Goal: Task Accomplishment & Management: Use online tool/utility

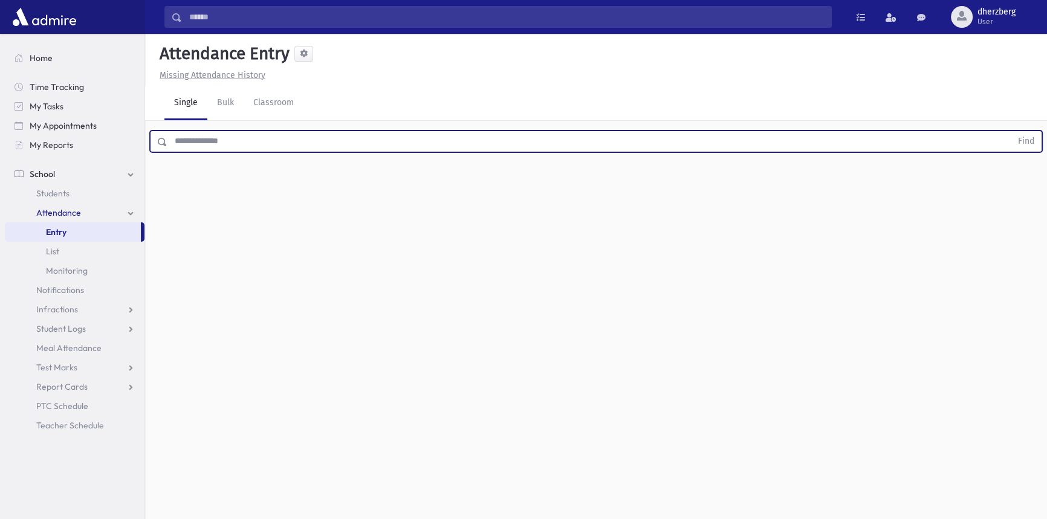
click at [278, 149] on input "text" at bounding box center [589, 142] width 844 height 22
type input "*******"
click at [1011, 131] on button "Find" at bounding box center [1026, 141] width 31 height 21
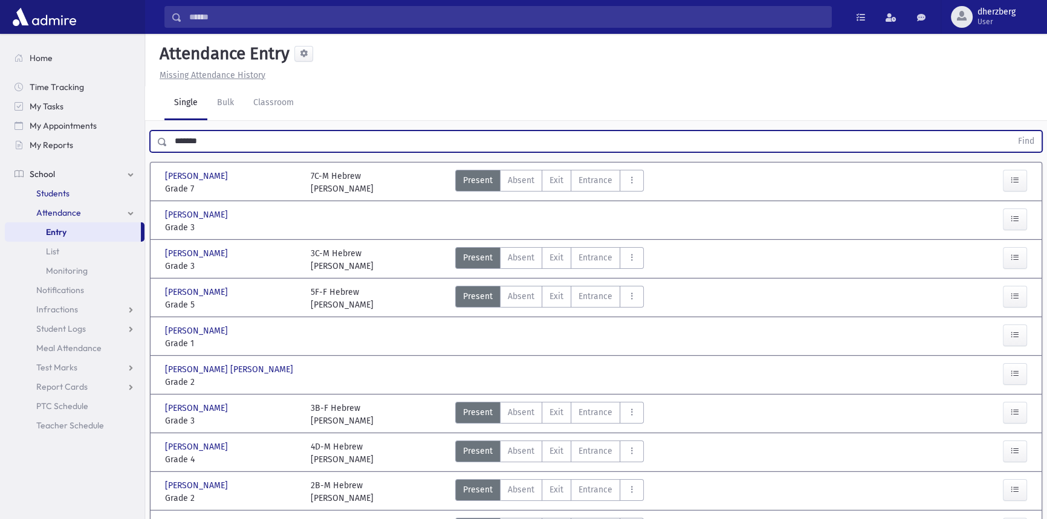
click at [54, 193] on span "Students" at bounding box center [52, 193] width 33 height 11
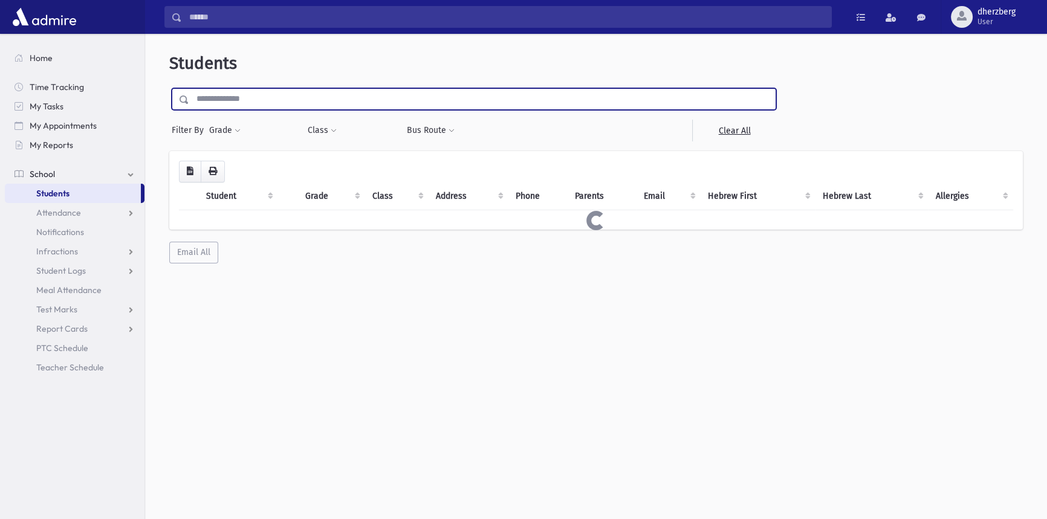
click at [253, 90] on input "text" at bounding box center [482, 99] width 586 height 22
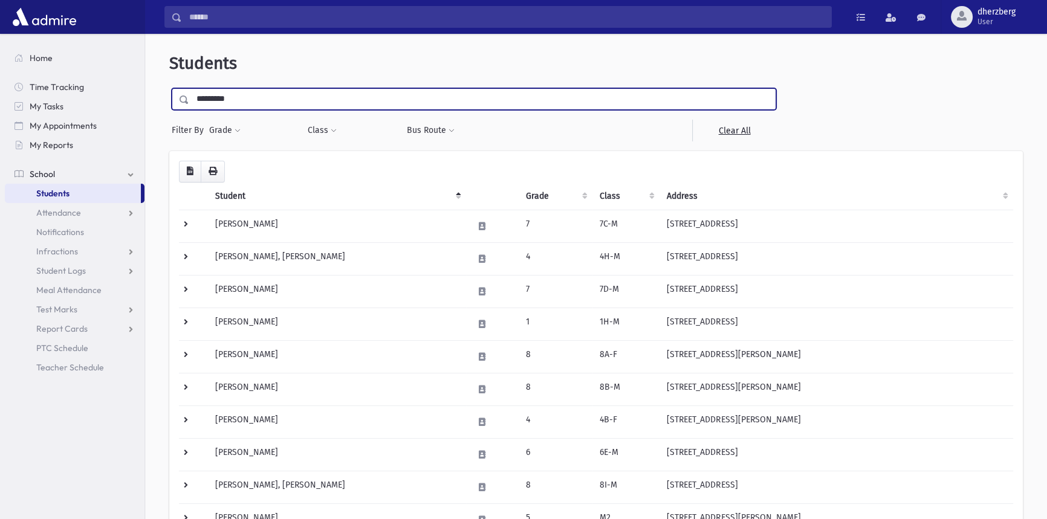
type input "*********"
click at [169, 88] on input "submit" at bounding box center [186, 96] width 34 height 16
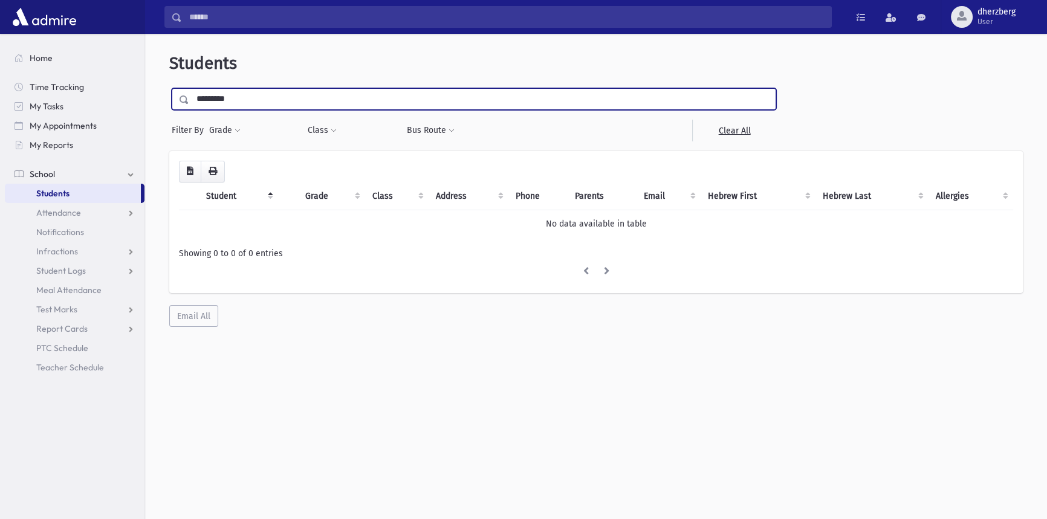
click at [224, 97] on input "*********" at bounding box center [482, 99] width 586 height 22
click at [239, 95] on input "*********" at bounding box center [482, 99] width 586 height 22
type input "********"
click at [169, 88] on input "submit" at bounding box center [186, 96] width 34 height 16
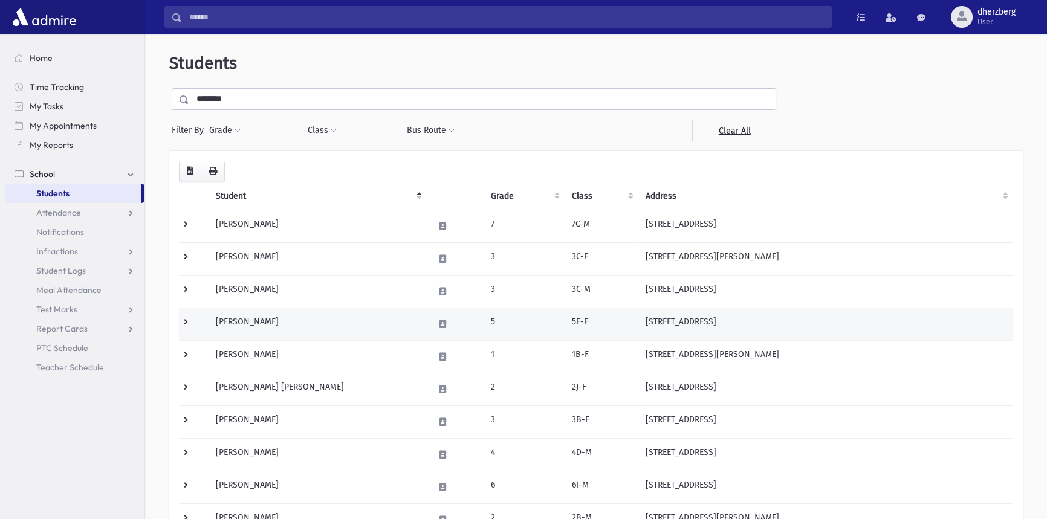
click at [639, 320] on td "140 Coles Way Lakewood, NJ 08701" at bounding box center [825, 324] width 375 height 33
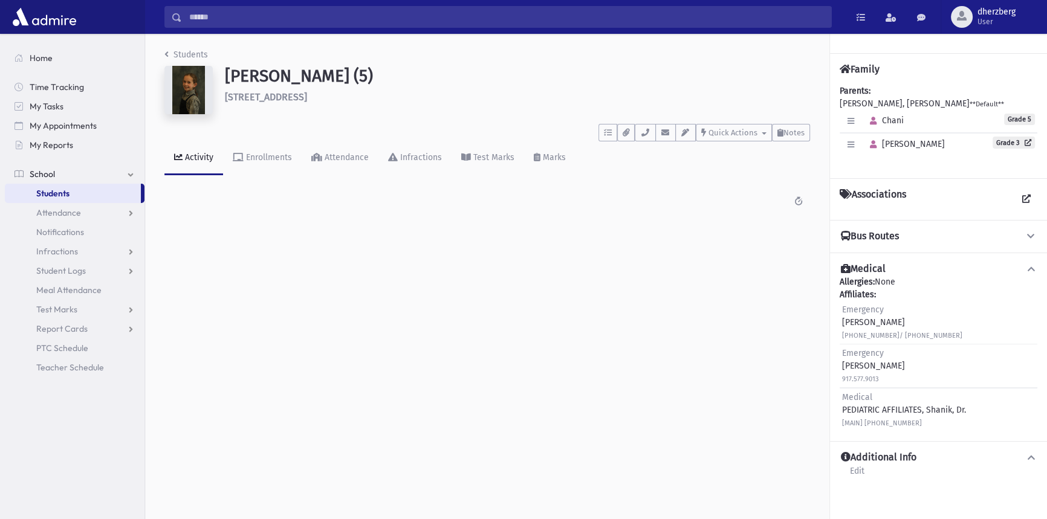
click at [184, 83] on img at bounding box center [188, 90] width 48 height 48
drag, startPoint x: 888, startPoint y: 103, endPoint x: 921, endPoint y: 103, distance: 33.2
click at [921, 103] on div "Parents: RENNERT, Eliyohu Meir **Default** Edit Individual Delete Individual Se…" at bounding box center [939, 127] width 198 height 84
click at [937, 235] on button "Bus Routes" at bounding box center [939, 236] width 198 height 13
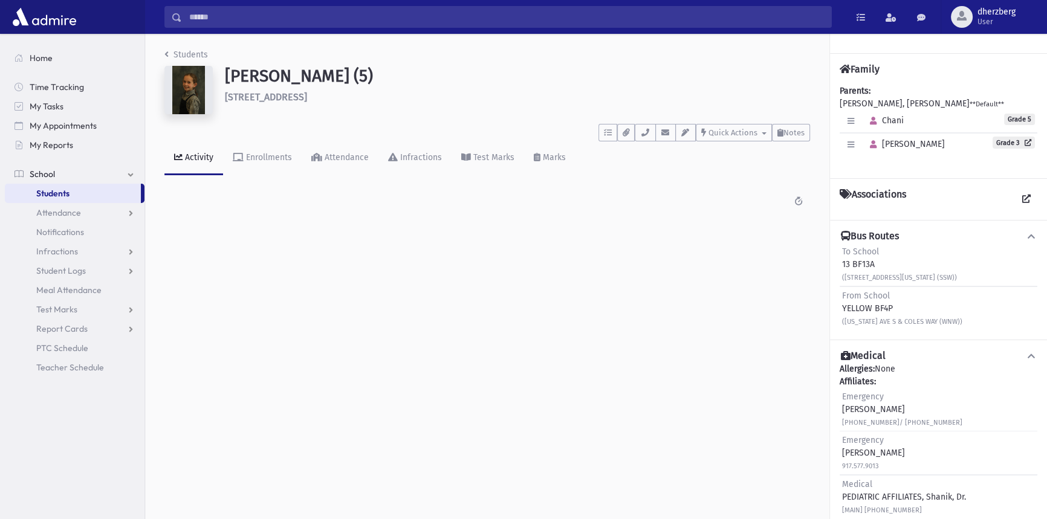
click at [911, 193] on div "Associations" at bounding box center [939, 200] width 198 height 22
click at [895, 206] on h4 "Associations" at bounding box center [873, 200] width 66 height 22
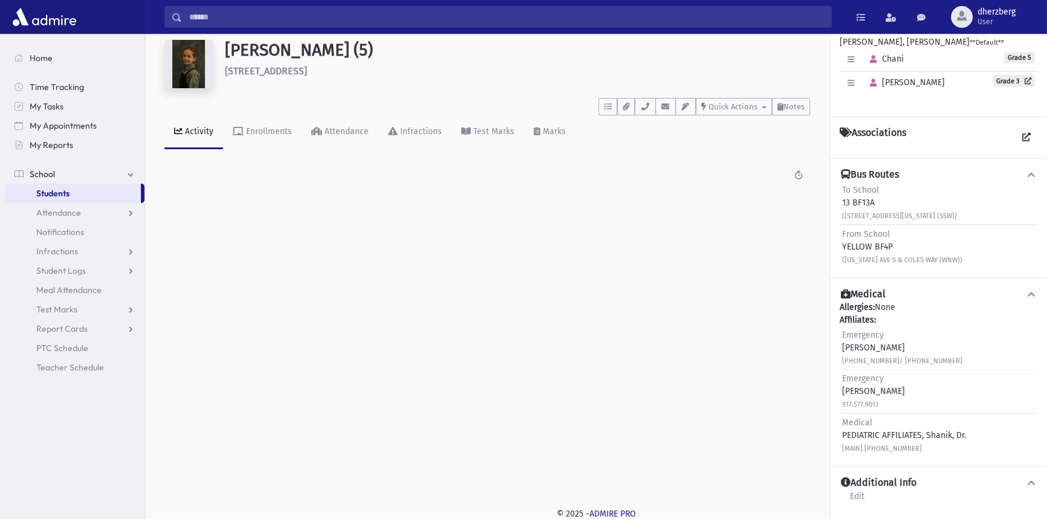
scroll to position [27, 0]
click at [876, 484] on h4 "Additional Info" at bounding box center [879, 482] width 76 height 13
click at [880, 481] on h4 "Additional Info" at bounding box center [879, 482] width 76 height 13
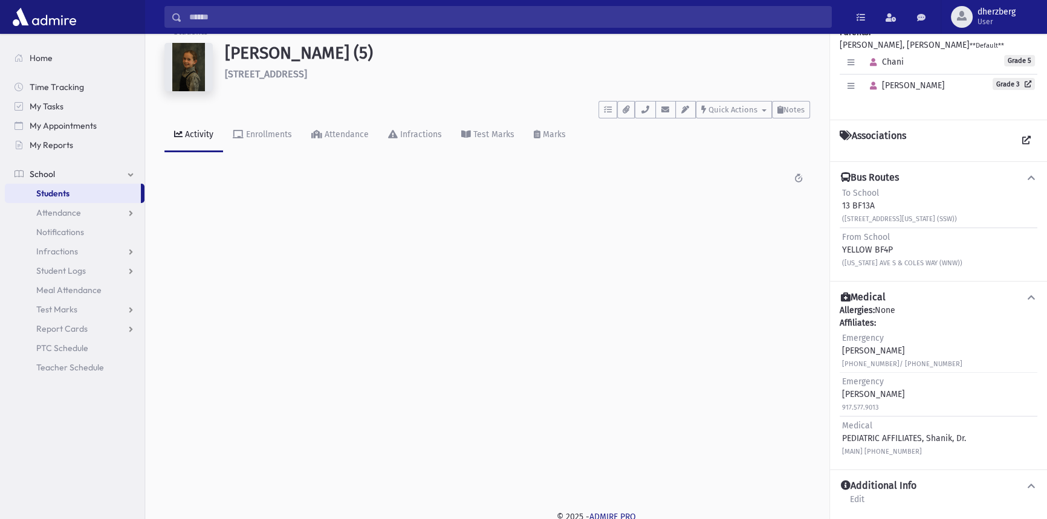
scroll to position [0, 0]
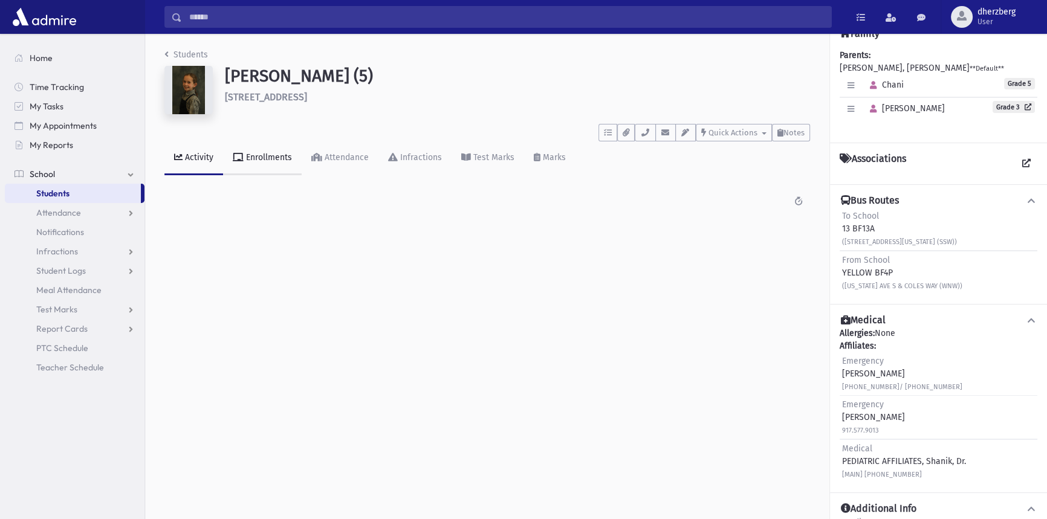
click at [264, 159] on div "Enrollments" at bounding box center [268, 157] width 48 height 10
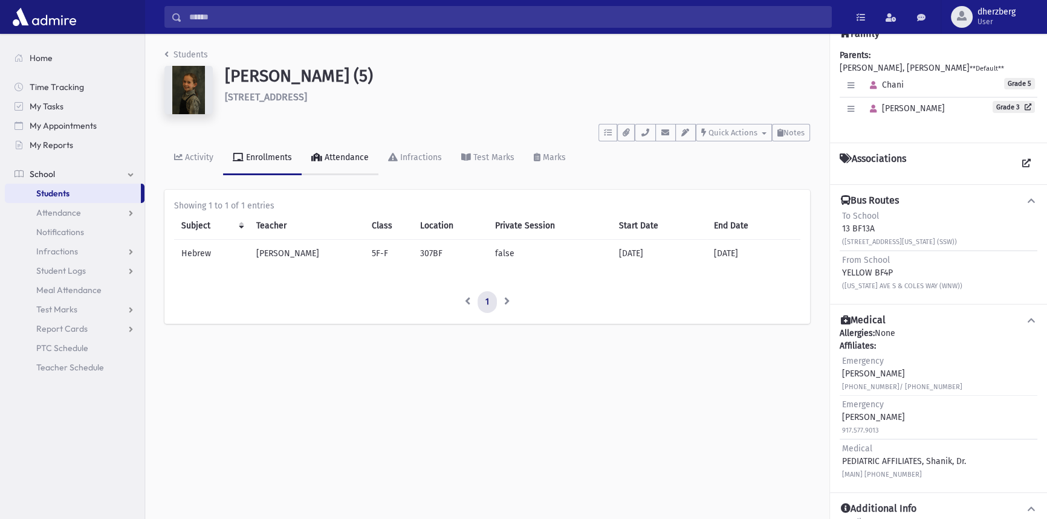
click at [343, 163] on link "Attendance" at bounding box center [340, 158] width 77 height 34
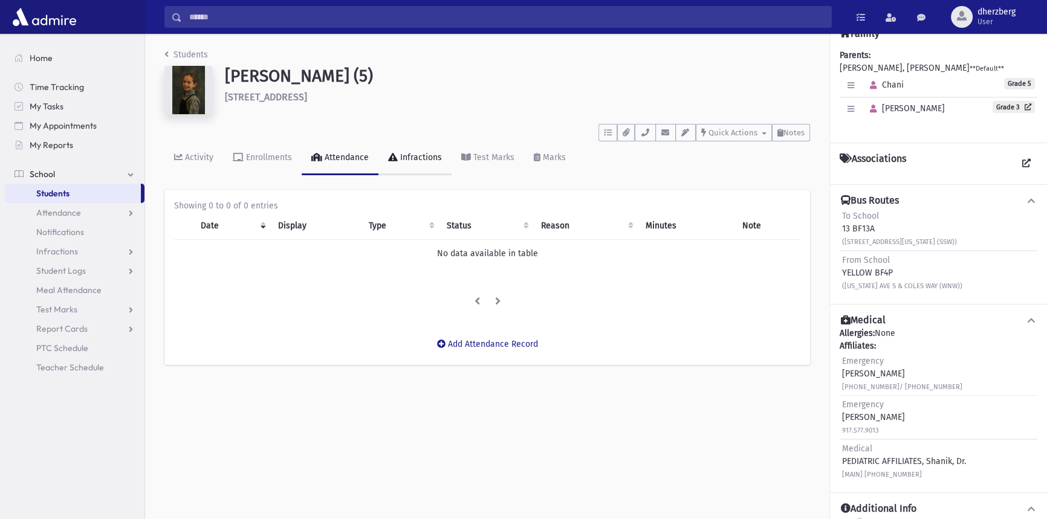
click at [415, 169] on link "Infractions" at bounding box center [414, 158] width 73 height 34
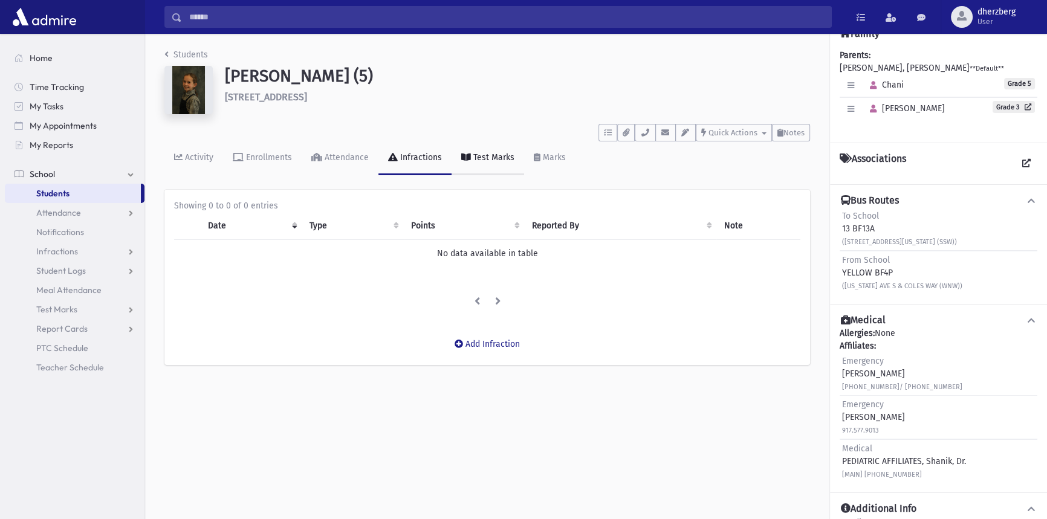
click at [491, 163] on link "Test Marks" at bounding box center [488, 158] width 73 height 34
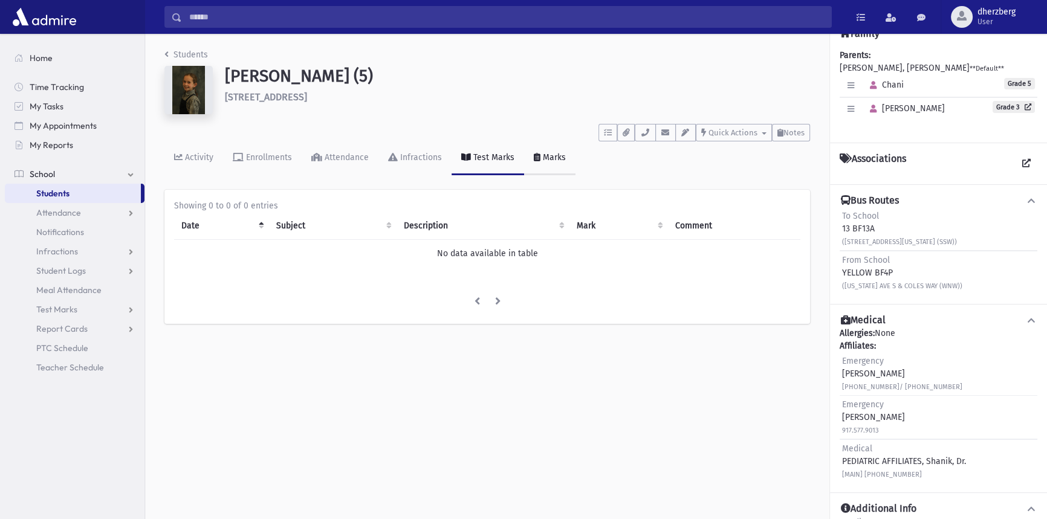
click at [536, 157] on icon at bounding box center [537, 157] width 7 height 8
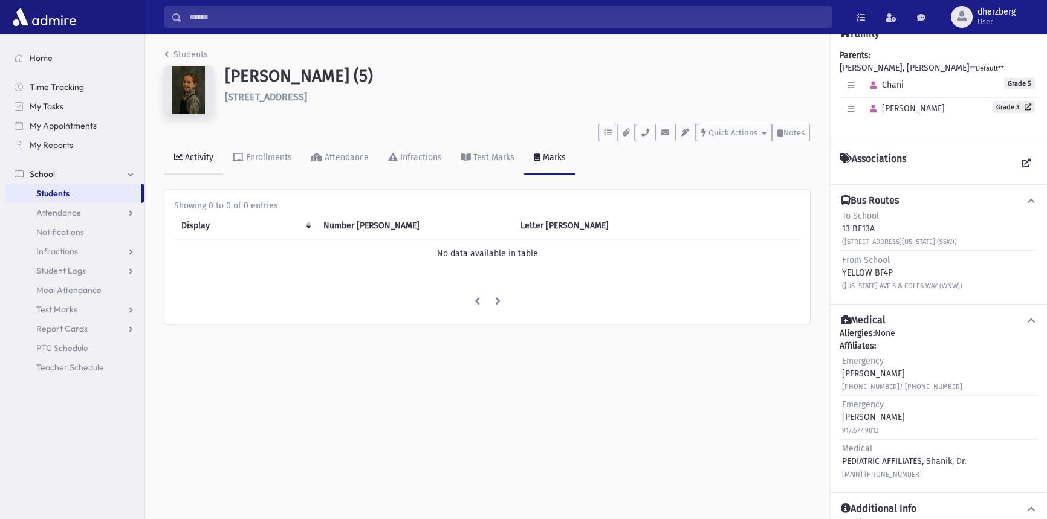
click at [209, 167] on link "Activity" at bounding box center [193, 158] width 59 height 34
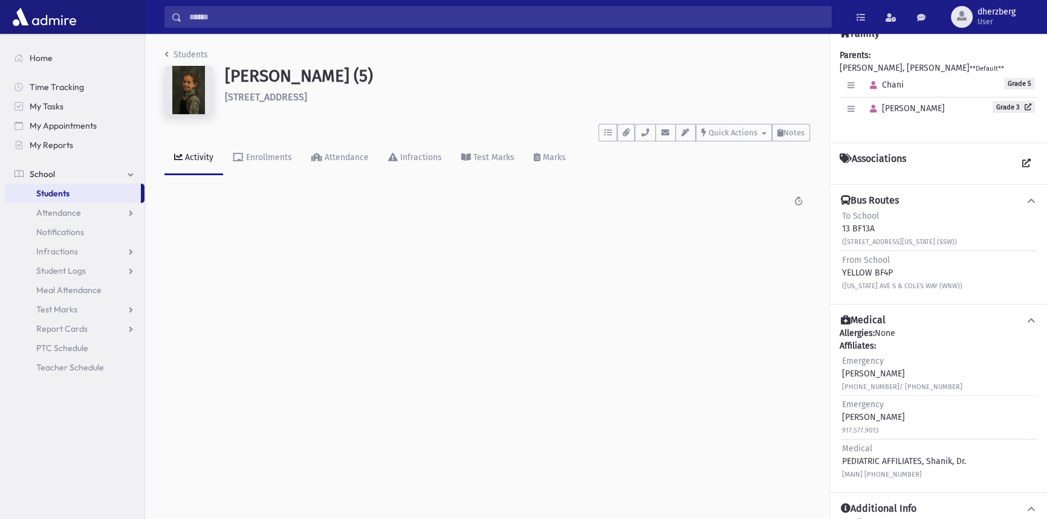
click at [187, 86] on img at bounding box center [188, 90] width 48 height 48
click at [187, 88] on img at bounding box center [188, 90] width 48 height 48
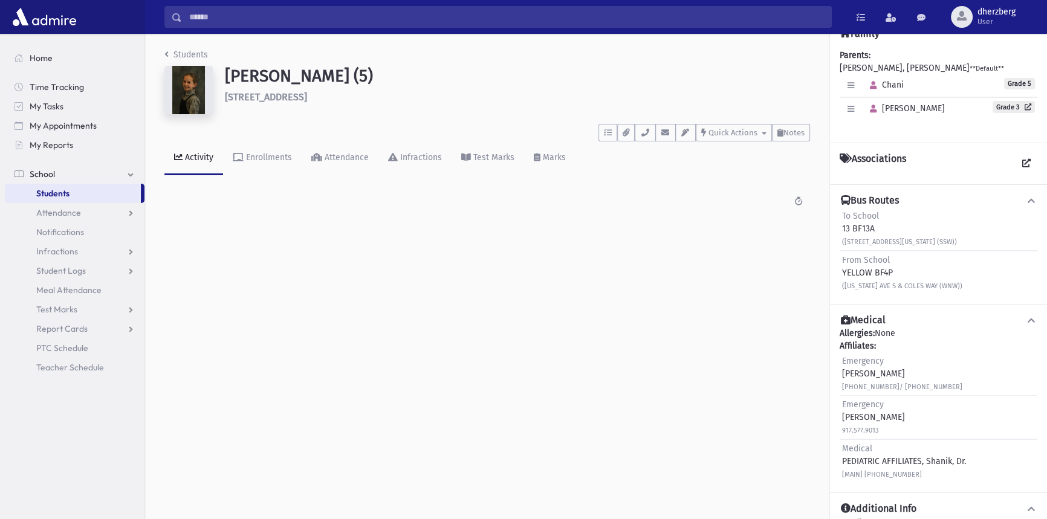
drag, startPoint x: 187, startPoint y: 88, endPoint x: 190, endPoint y: 301, distance: 213.4
click at [190, 301] on div "Students Rennert, Chani (5) 140 Coles Way Lakewood **** To Do's No open tasks S…" at bounding box center [596, 276] width 902 height 485
click at [259, 211] on div "Past 7 Days Past Month Past 6 Months Past Year All" at bounding box center [487, 201] width 646 height 22
click at [175, 48] on li "Students" at bounding box center [186, 54] width 44 height 13
click at [169, 48] on li "Students" at bounding box center [186, 54] width 44 height 13
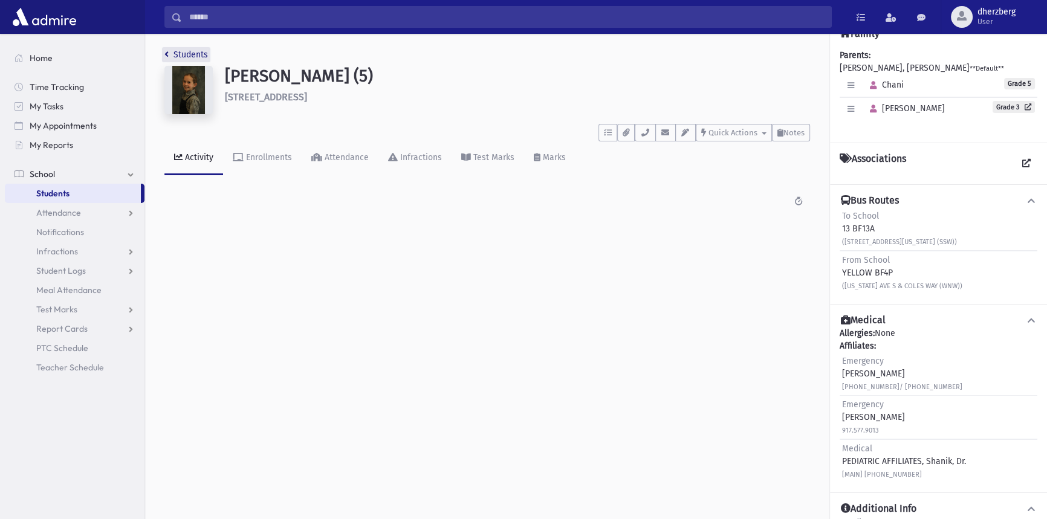
click at [177, 54] on link "Students" at bounding box center [186, 55] width 44 height 10
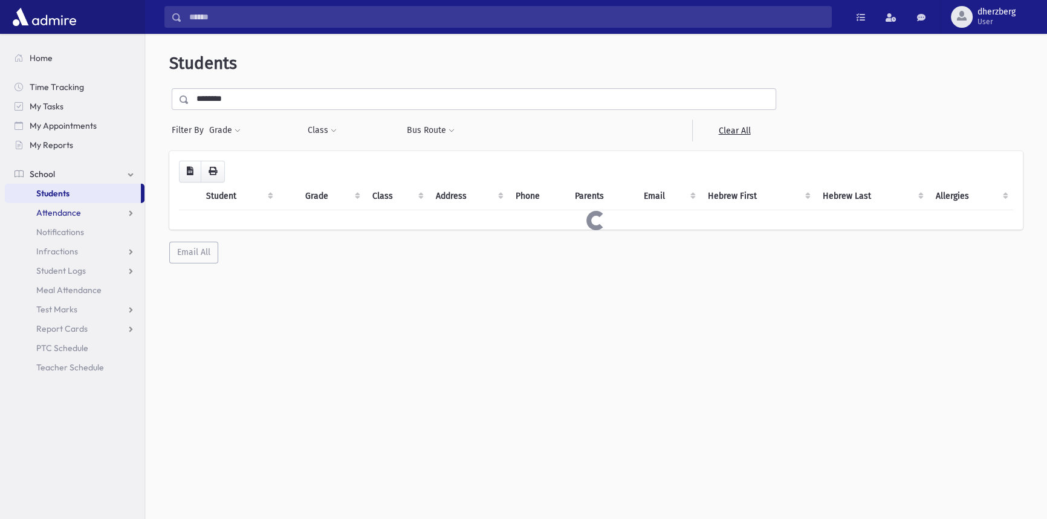
click at [85, 216] on link "Attendance" at bounding box center [75, 212] width 140 height 19
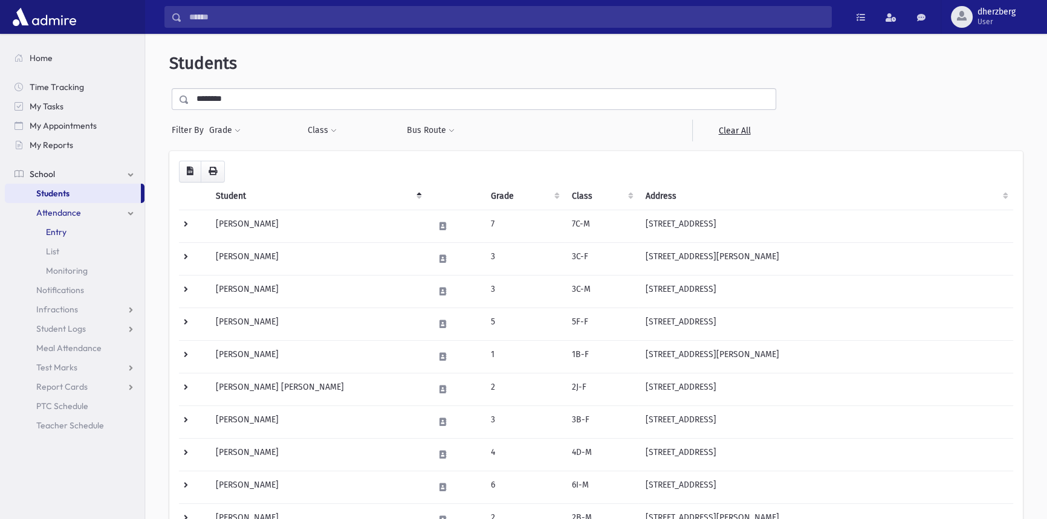
click at [76, 235] on link "Entry" at bounding box center [75, 231] width 140 height 19
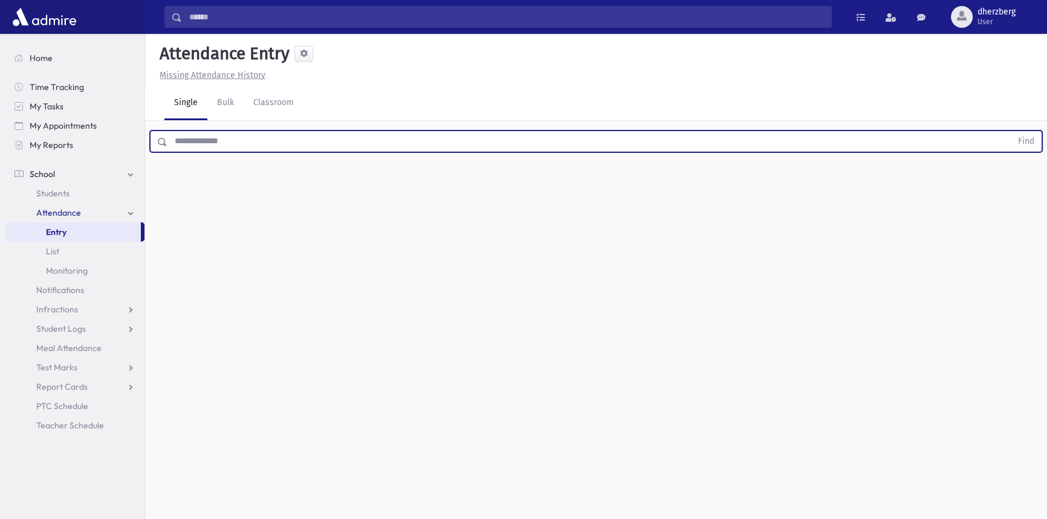
click at [203, 139] on input "text" at bounding box center [589, 142] width 844 height 22
click at [1011, 131] on button "Find" at bounding box center [1026, 141] width 31 height 21
type input "*"
click at [1011, 131] on button "Find" at bounding box center [1026, 141] width 31 height 21
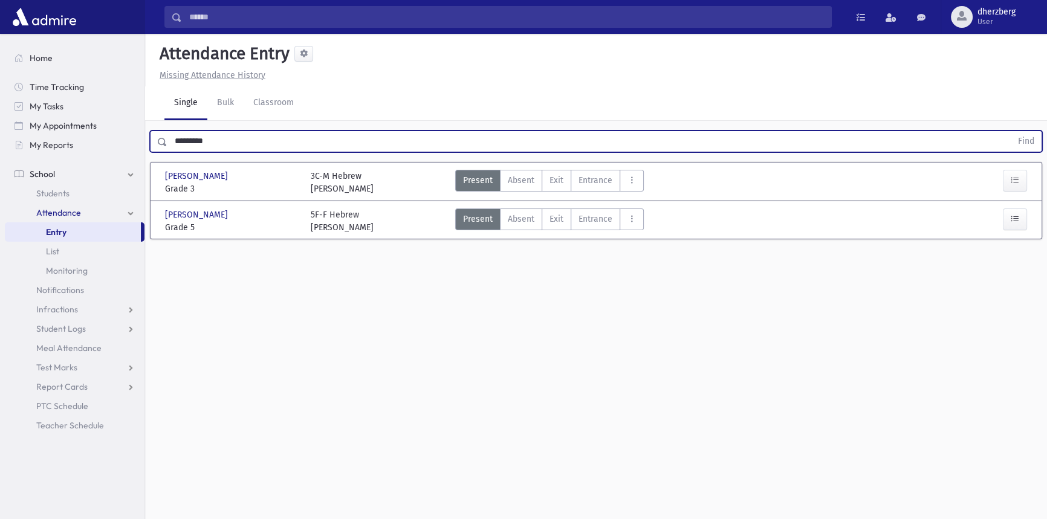
drag, startPoint x: 210, startPoint y: 141, endPoint x: 149, endPoint y: 134, distance: 61.4
click at [150, 134] on div "********* Find" at bounding box center [596, 142] width 892 height 22
click at [1011, 131] on button "Find" at bounding box center [1026, 141] width 31 height 21
drag, startPoint x: 244, startPoint y: 142, endPoint x: 66, endPoint y: 141, distance: 178.3
click at [66, 141] on div "Search Results Students" at bounding box center [523, 273] width 1047 height 546
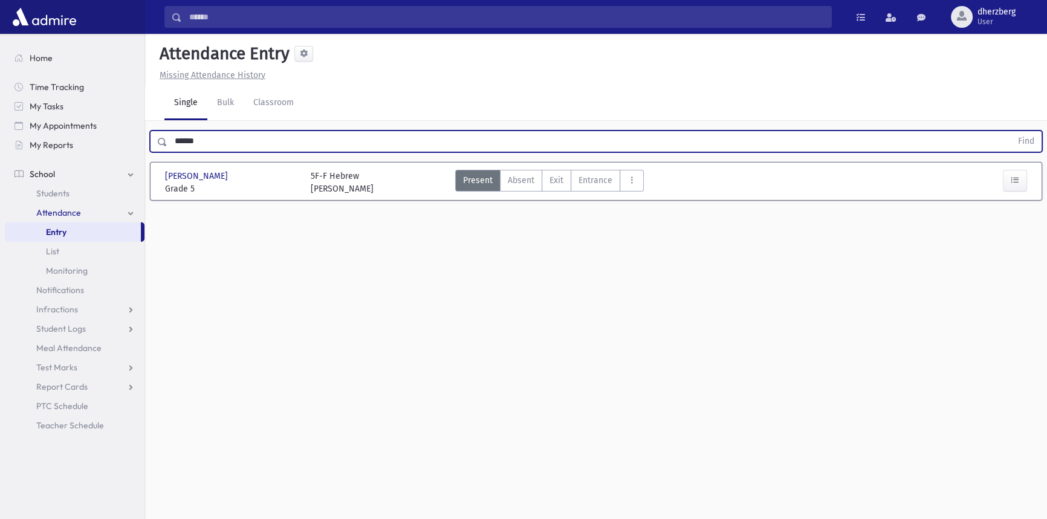
type input "******"
click at [1011, 131] on button "Find" at bounding box center [1026, 141] width 31 height 21
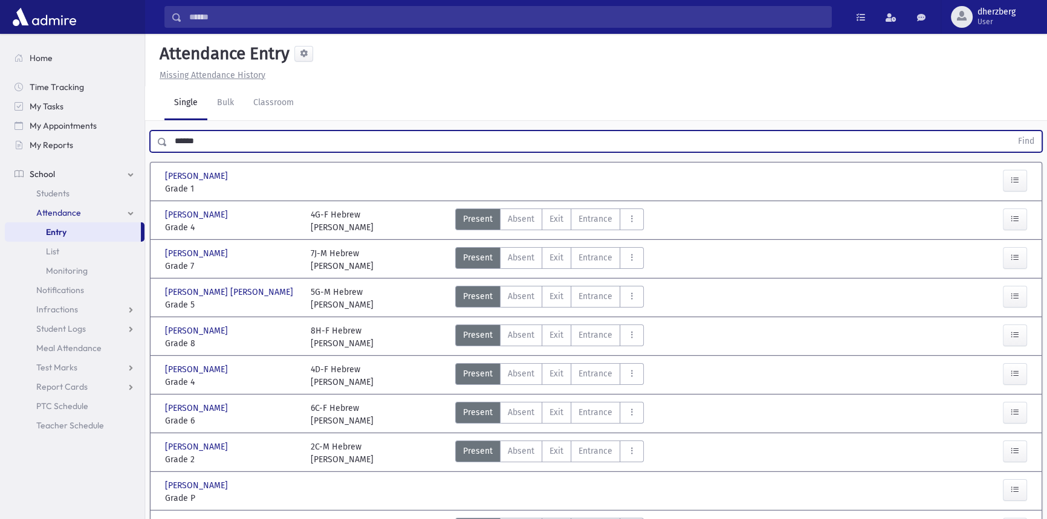
scroll to position [54, 0]
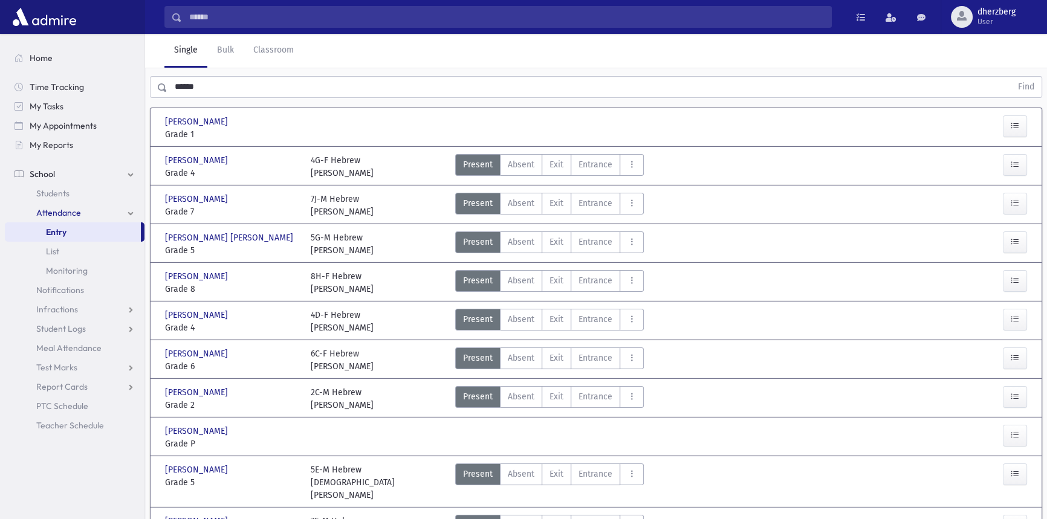
click at [278, 368] on span "Grade 6" at bounding box center [232, 366] width 134 height 13
click at [60, 194] on span "Students" at bounding box center [52, 193] width 33 height 11
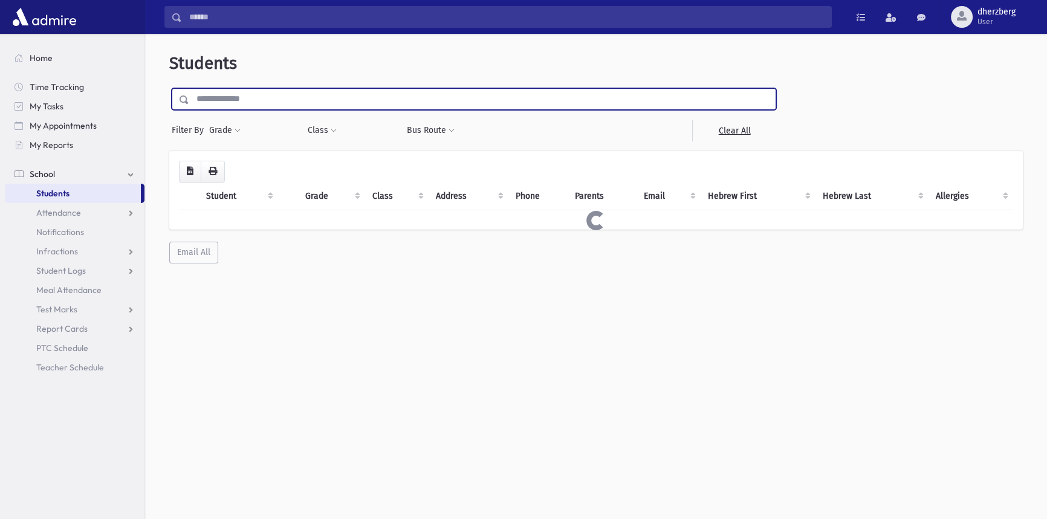
click at [231, 104] on input "text" at bounding box center [482, 99] width 586 height 22
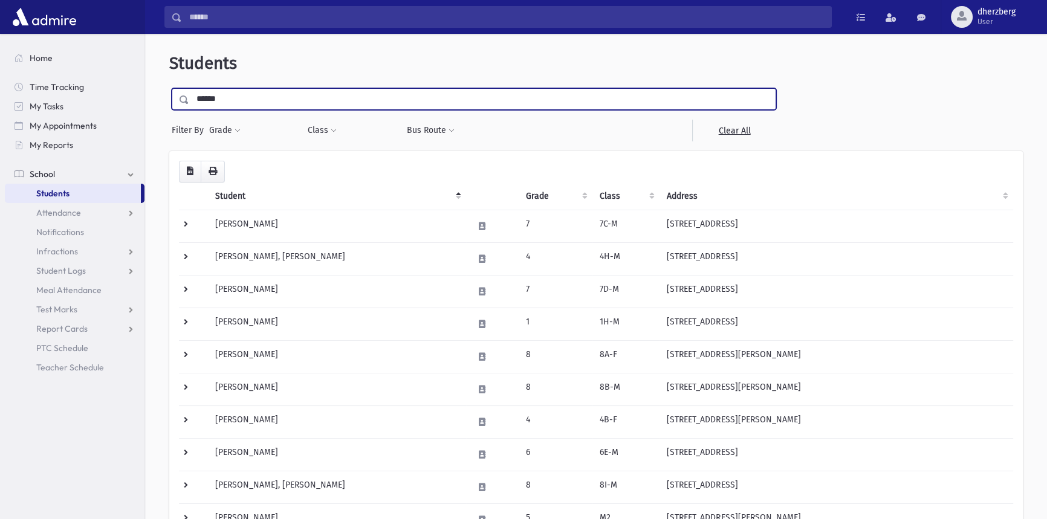
type input "******"
click at [169, 88] on input "submit" at bounding box center [186, 96] width 34 height 16
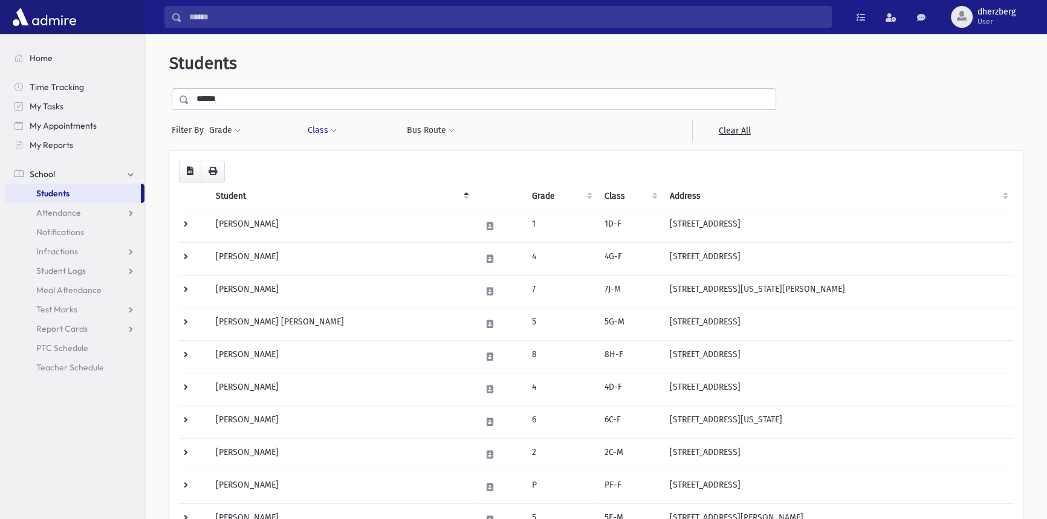
click at [311, 122] on button "Class" at bounding box center [322, 131] width 30 height 22
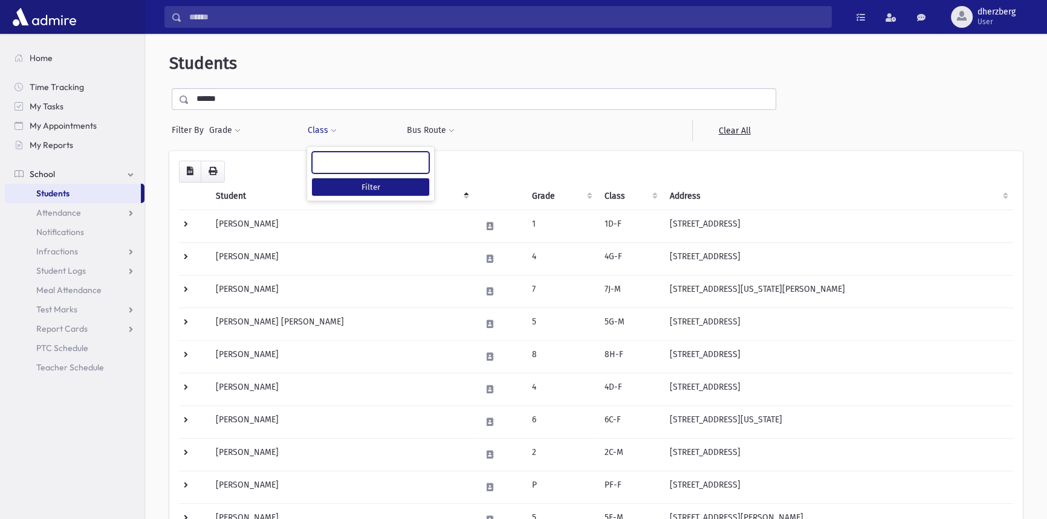
click at [323, 154] on ul at bounding box center [370, 161] width 116 height 18
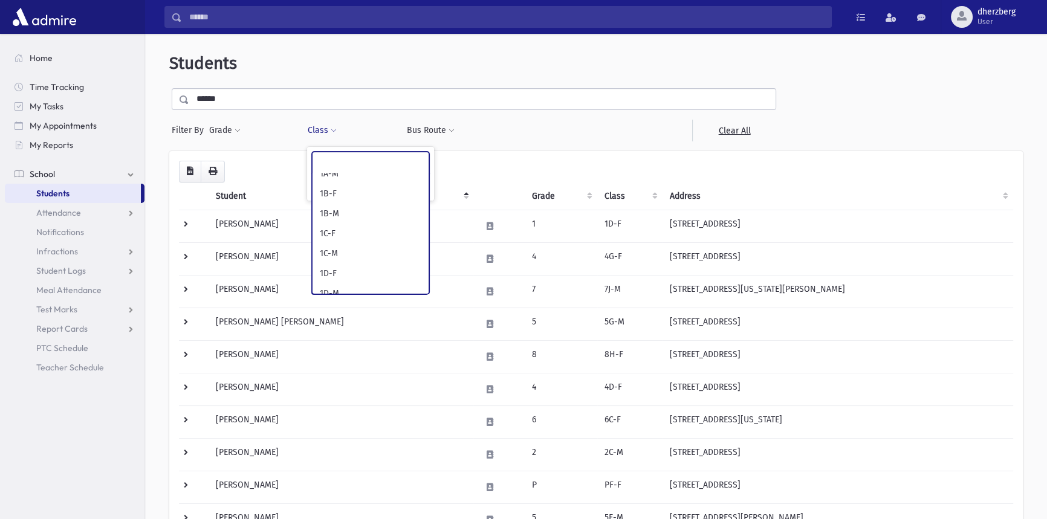
scroll to position [769, 0]
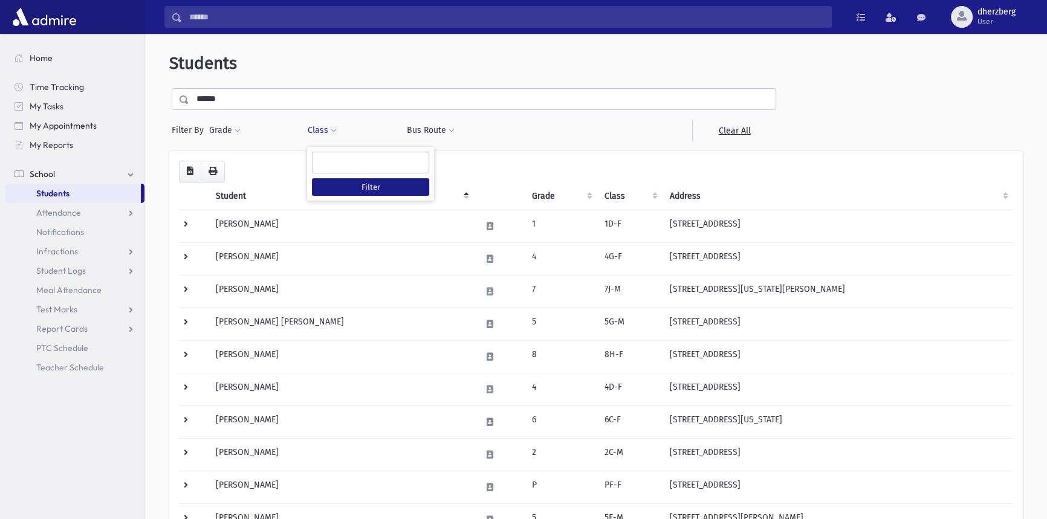
click at [368, 121] on div "Class ** ** **** *** ** **** **** **** **** **** **** **** **** **** **** **** …" at bounding box center [350, 131] width 86 height 22
click at [619, 125] on div at bounding box center [646, 131] width 99 height 22
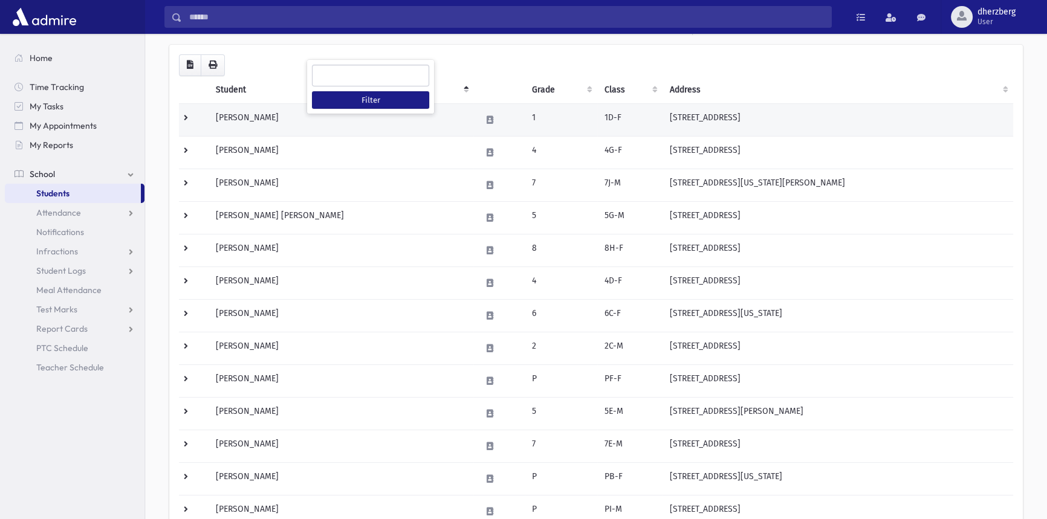
scroll to position [164, 0]
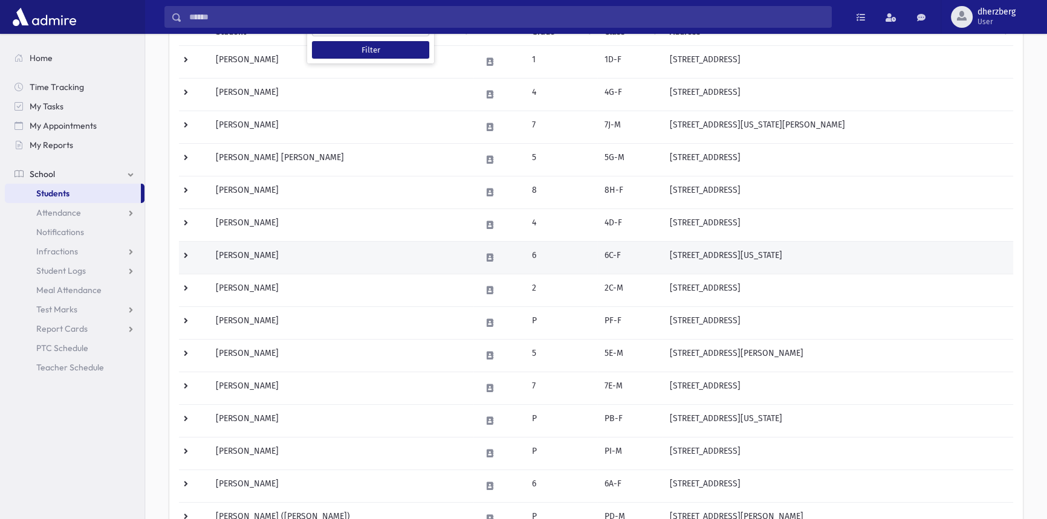
click at [340, 259] on td "Mandel, Malka" at bounding box center [341, 257] width 265 height 33
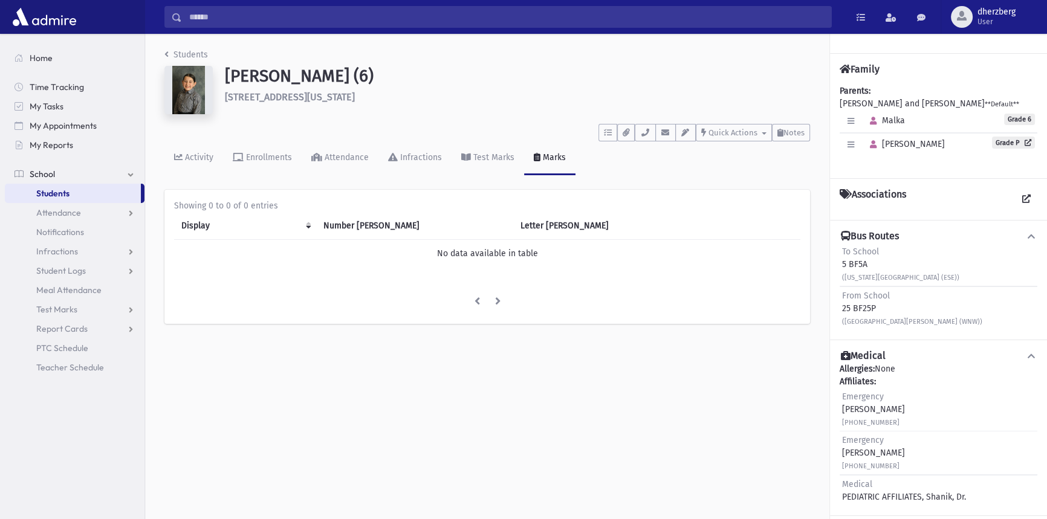
click at [163, 50] on div "Students [PERSON_NAME] (6) [STREET_ADDRESS][US_STATE] **** To Do's No open task…" at bounding box center [487, 192] width 684 height 317
click at [75, 206] on link "Attendance" at bounding box center [75, 212] width 140 height 19
click at [61, 233] on span "Entry" at bounding box center [56, 232] width 21 height 11
